Goal: Task Accomplishment & Management: Manage account settings

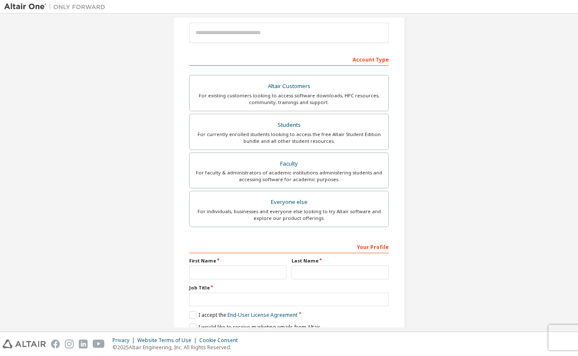
scroll to position [126, 0]
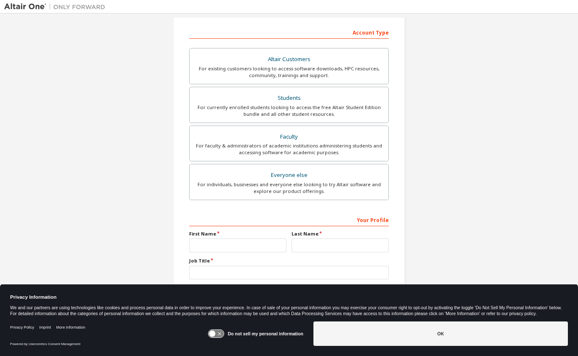
click at [144, 201] on div "Create an Altair One Account For Free Trials, Licenses, Downloads, Learning & D…" at bounding box center [288, 114] width 569 height 446
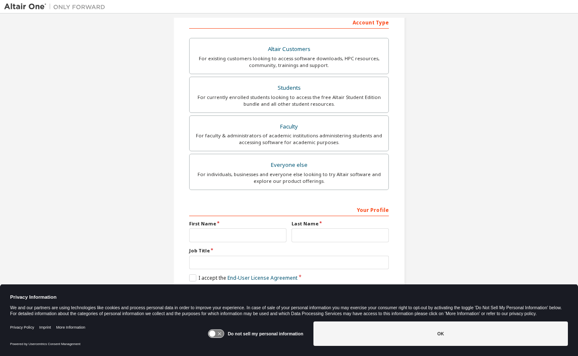
click at [219, 331] on icon at bounding box center [216, 334] width 16 height 8
click at [215, 334] on icon at bounding box center [216, 334] width 16 height 8
click at [220, 334] on icon at bounding box center [216, 334] width 16 height 8
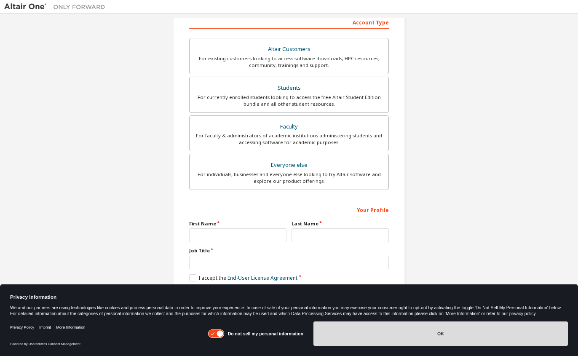
click at [432, 333] on button "OK" at bounding box center [440, 333] width 254 height 24
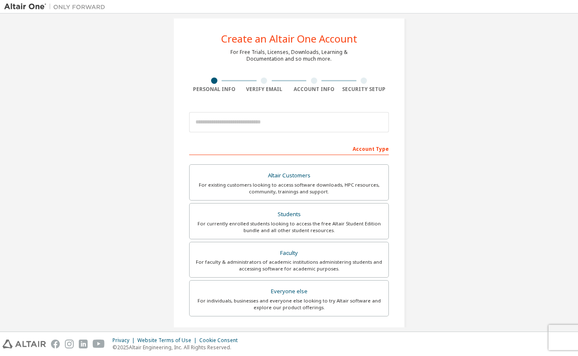
scroll to position [0, 0]
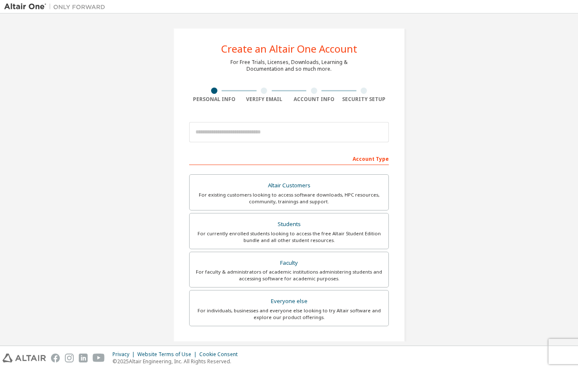
click at [269, 364] on div "Privacy Website Terms of Use Cookie Consent © 2025 Altair Engineering, Inc. All…" at bounding box center [289, 358] width 578 height 24
click at [296, 193] on div "For existing customers looking to access software downloads, HPC resources, com…" at bounding box center [289, 198] width 189 height 13
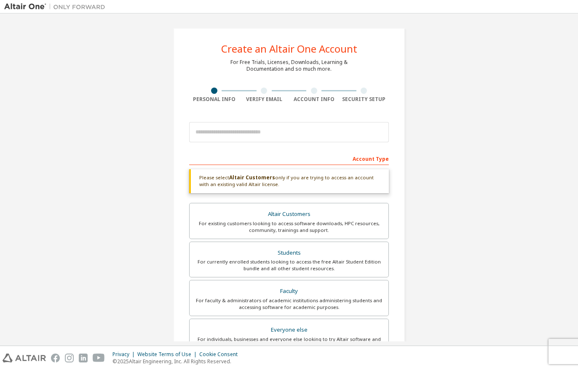
click at [492, 207] on div "Create an Altair One Account For Free Trials, Licenses, Downloads, Learning & D…" at bounding box center [288, 255] width 569 height 475
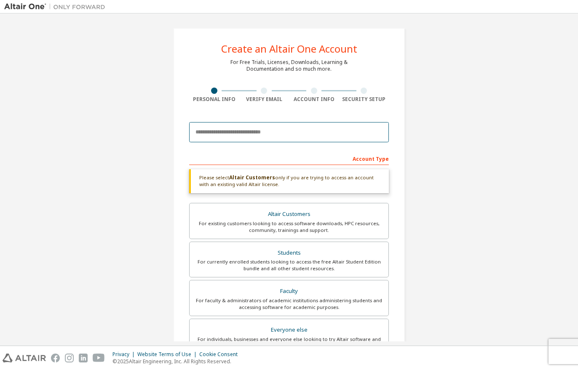
click at [224, 136] on input "email" at bounding box center [289, 132] width 200 height 20
type input "**********"
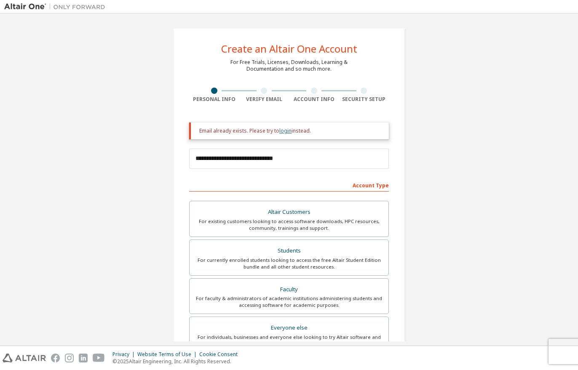
click at [286, 132] on link "login" at bounding box center [285, 130] width 12 height 7
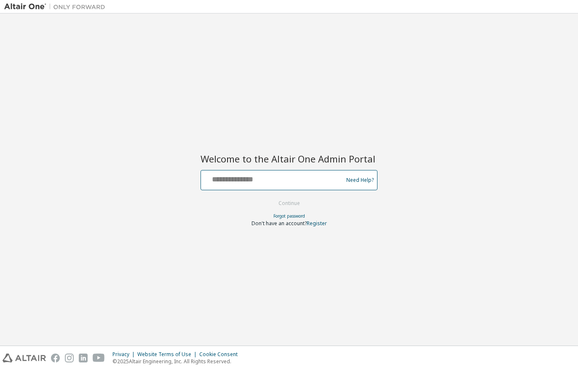
click at [227, 178] on input "text" at bounding box center [273, 178] width 138 height 12
click at [238, 178] on input "text" at bounding box center [273, 178] width 138 height 12
paste input "*"
type input "**********"
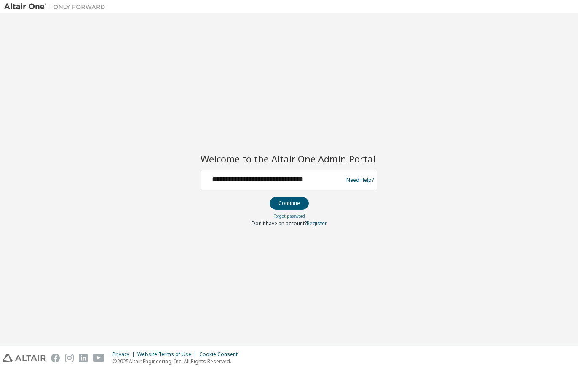
click at [293, 216] on link "Forgot password" at bounding box center [289, 216] width 32 height 6
